Goal: Task Accomplishment & Management: Manage account settings

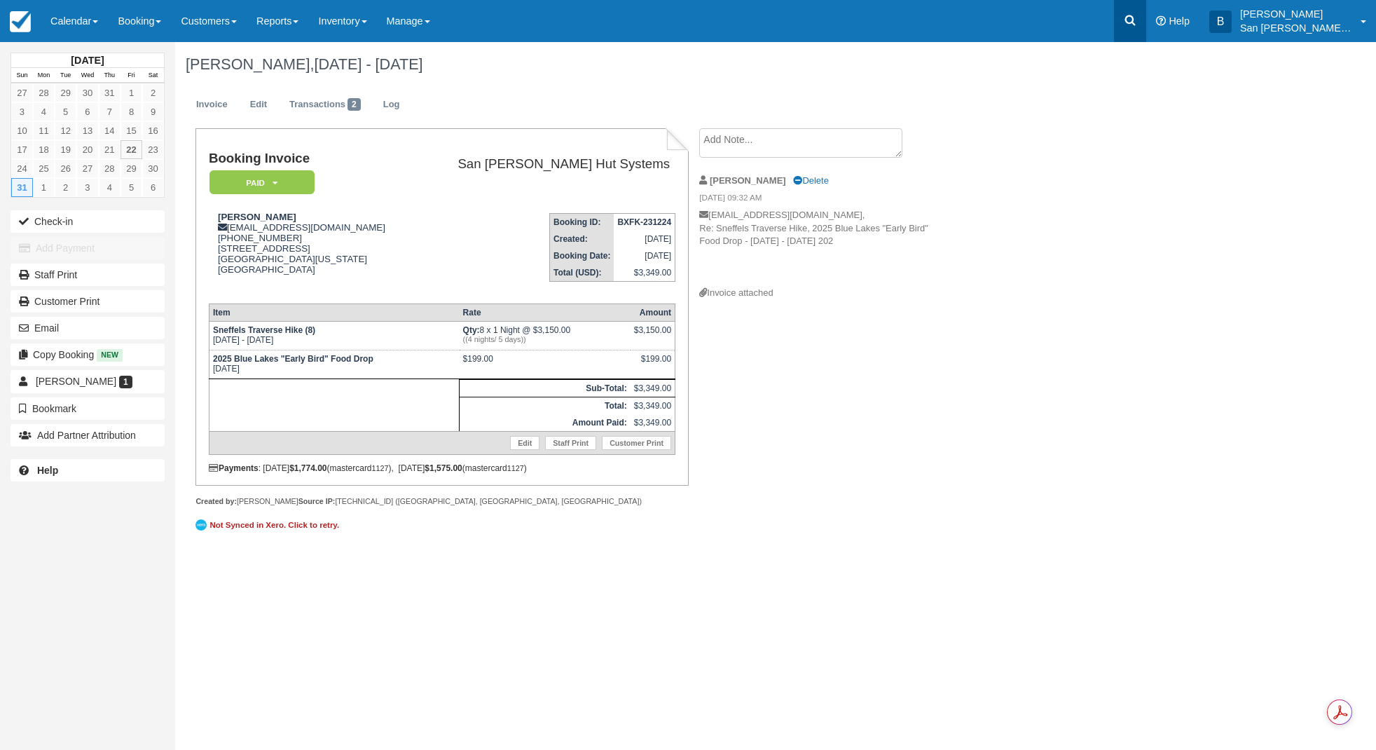
click at [1136, 27] on icon at bounding box center [1130, 20] width 14 height 14
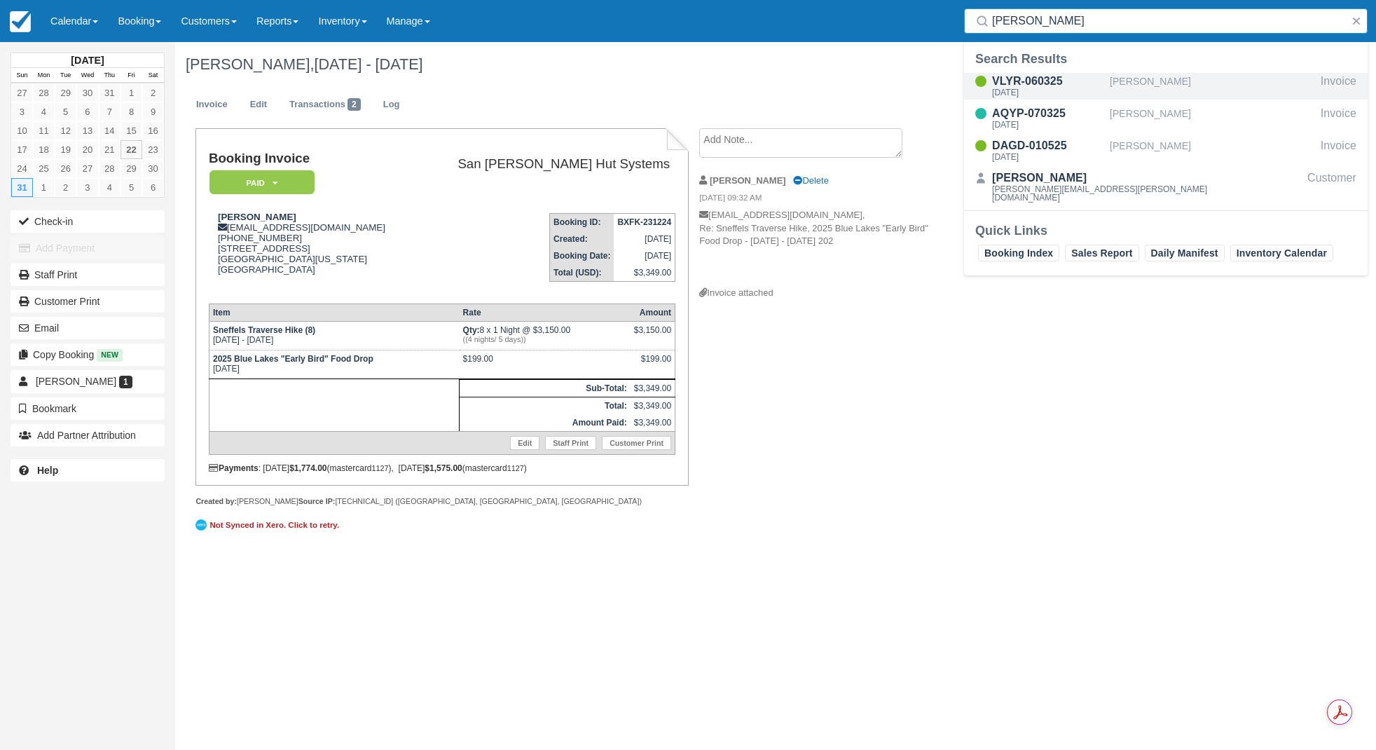
type input "Doria"
click at [990, 81] on div "VLYR-060325 Mon Sep 8 2025" at bounding box center [1037, 86] width 146 height 27
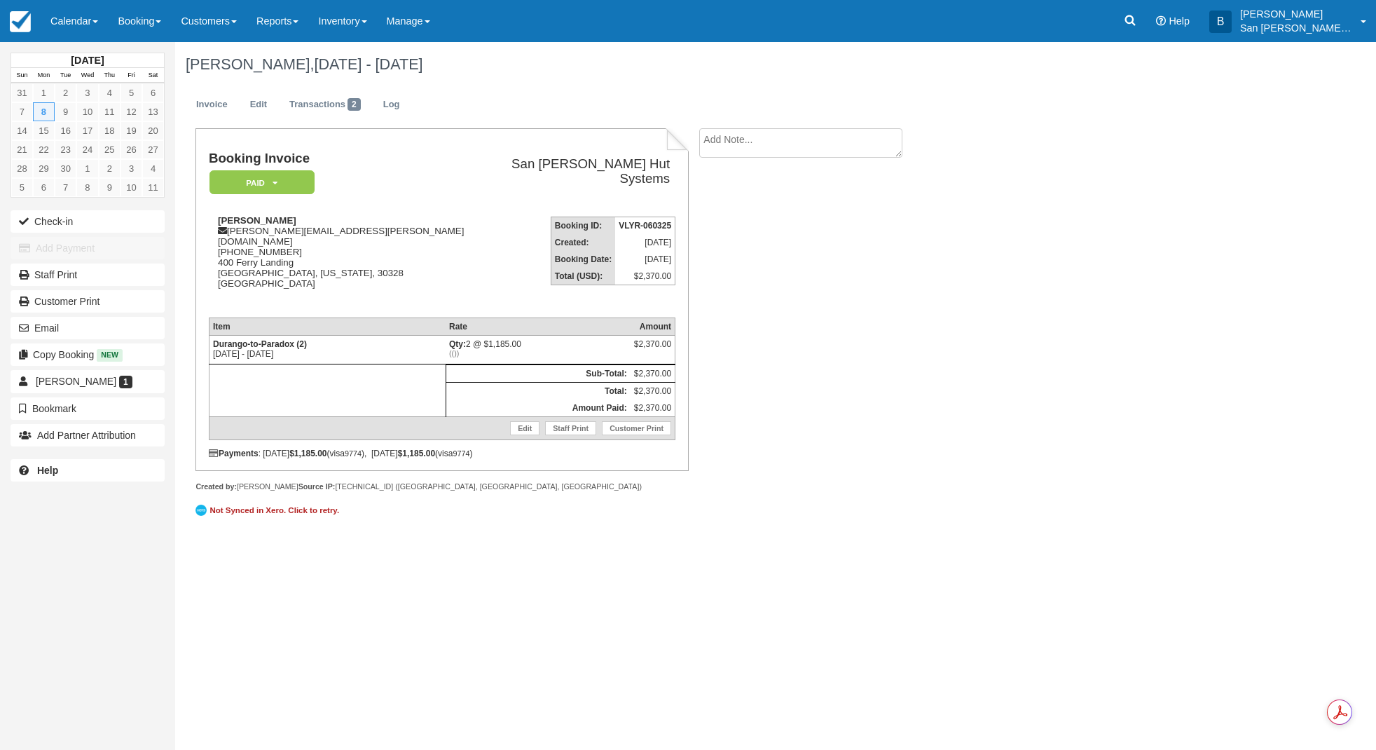
click at [729, 145] on textarea at bounding box center [800, 142] width 203 height 29
type textarea "[PERSON_NAME] paid for 3 beer packages"
click at [731, 219] on button "Create" at bounding box center [730, 223] width 63 height 24
click at [1130, 17] on link at bounding box center [1130, 21] width 32 height 42
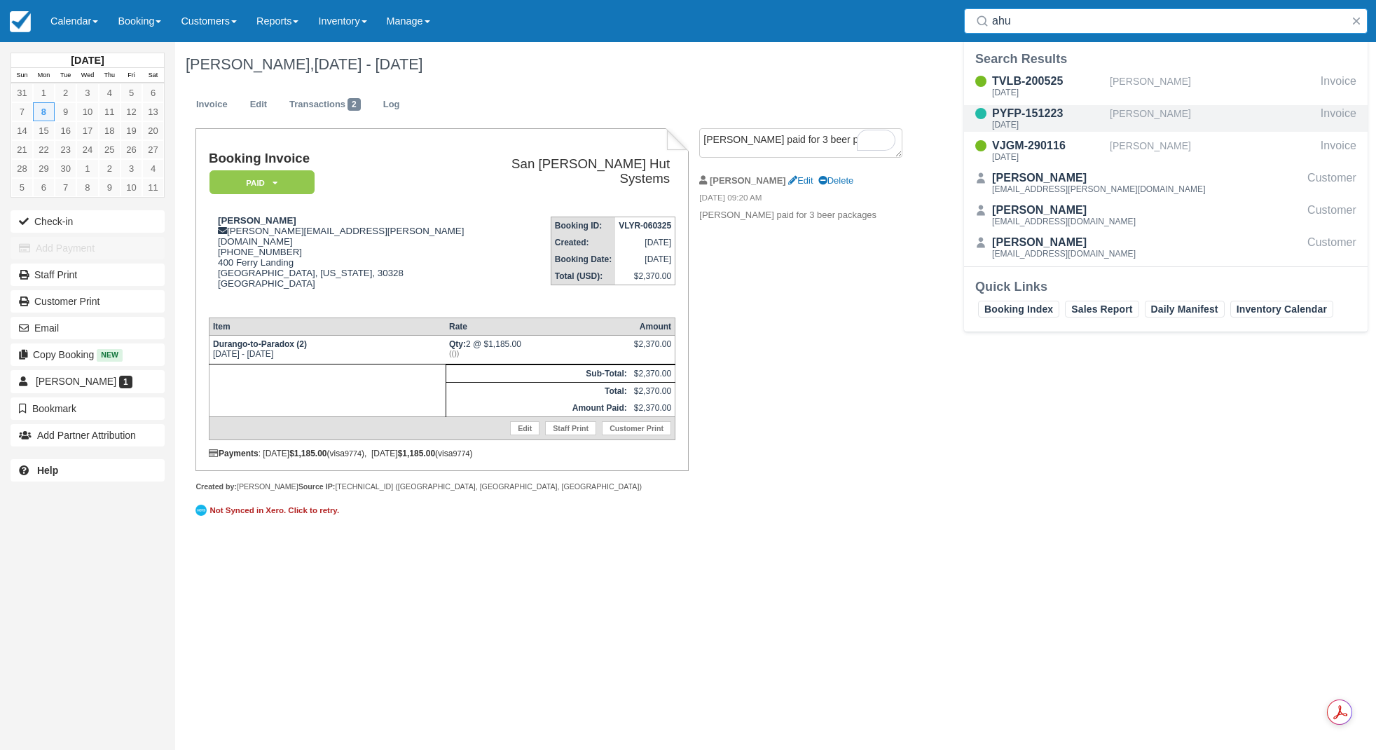
type input "ahu"
click at [1037, 119] on div "PYFP-151223" at bounding box center [1048, 113] width 112 height 17
